Goal: Transaction & Acquisition: Subscribe to service/newsletter

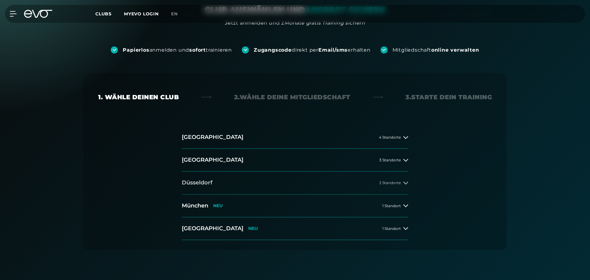
scroll to position [69, 0]
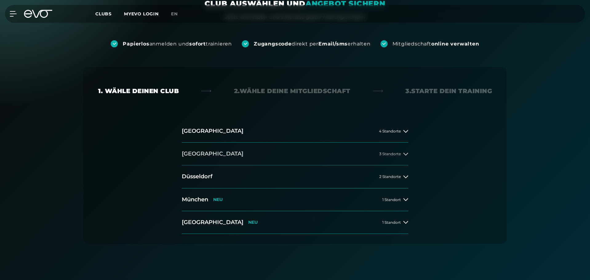
click at [196, 157] on h2 "[GEOGRAPHIC_DATA]" at bounding box center [213, 154] width 62 height 8
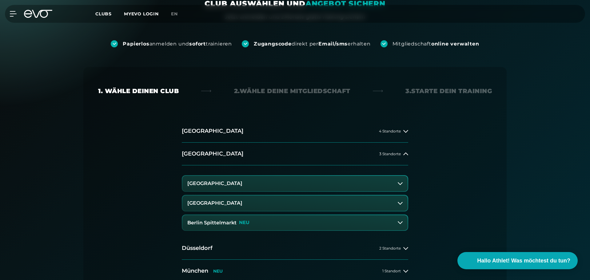
click at [231, 223] on h3 "Berlin Spittelmarkt" at bounding box center [211, 223] width 49 height 6
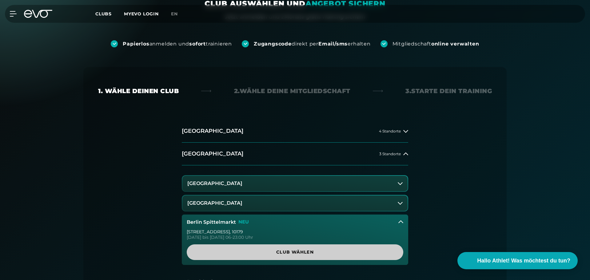
click at [286, 255] on span "Club wählen" at bounding box center [294, 252] width 187 height 6
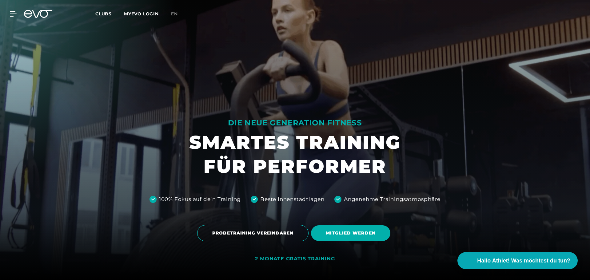
click at [102, 15] on span "Clubs" at bounding box center [103, 14] width 16 height 6
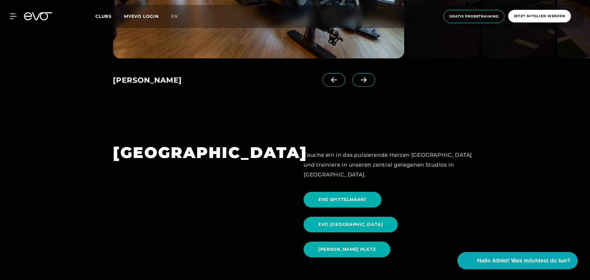
scroll to position [642, 0]
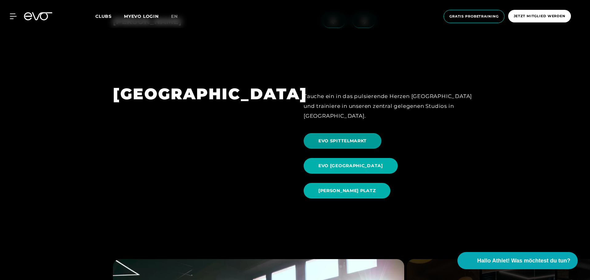
click at [333, 138] on span "EVO SPITTELMARKT" at bounding box center [342, 141] width 48 height 6
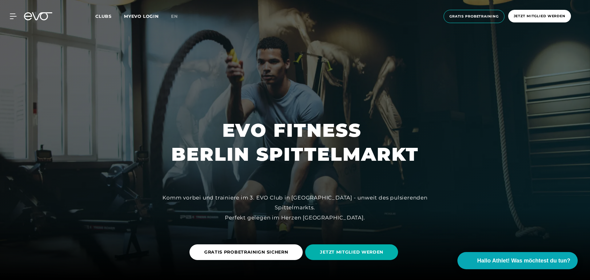
scroll to position [78, 0]
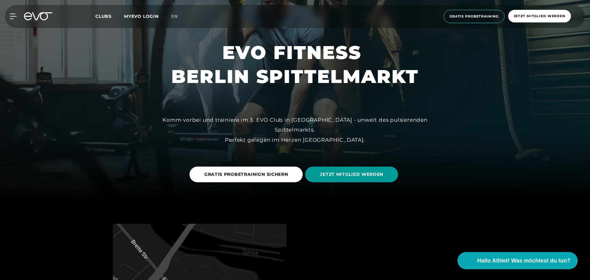
click at [342, 177] on span "JETZT MITGLIED WERDEN" at bounding box center [351, 174] width 63 height 6
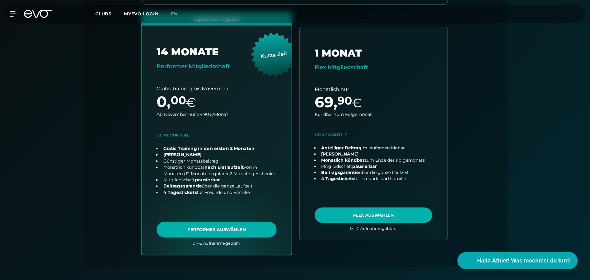
scroll to position [208, 0]
